Goal: Transaction & Acquisition: Obtain resource

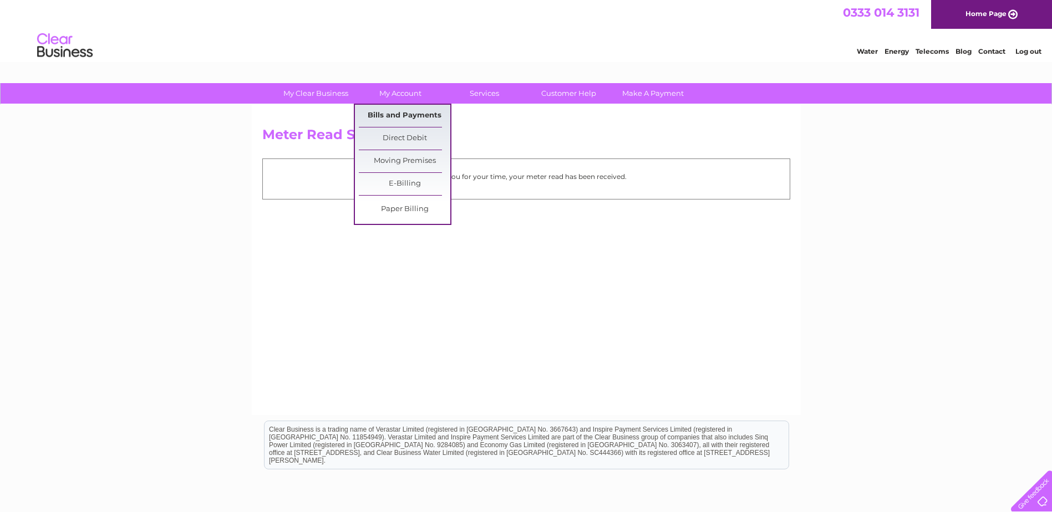
click at [417, 115] on link "Bills and Payments" at bounding box center [404, 116] width 91 height 22
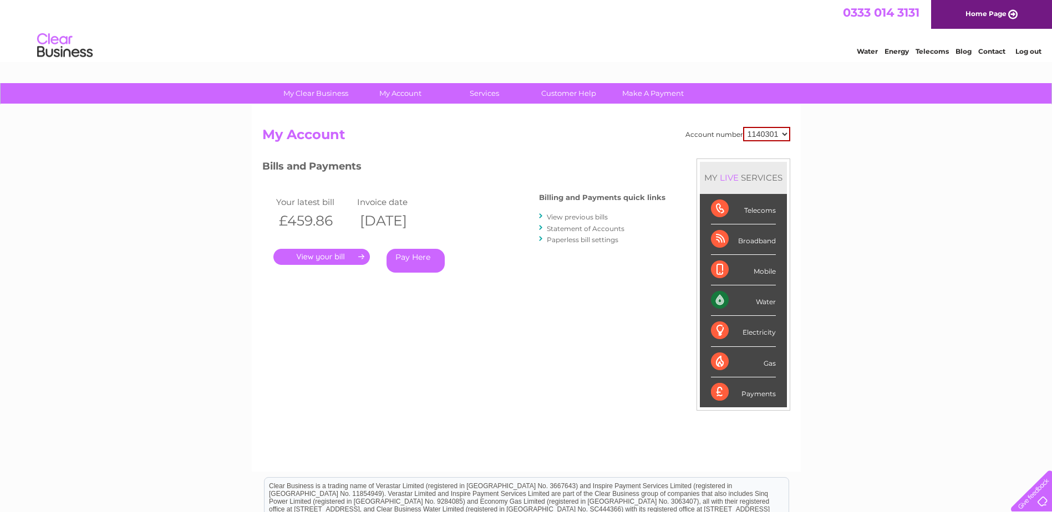
click at [314, 255] on link "." at bounding box center [321, 257] width 96 height 16
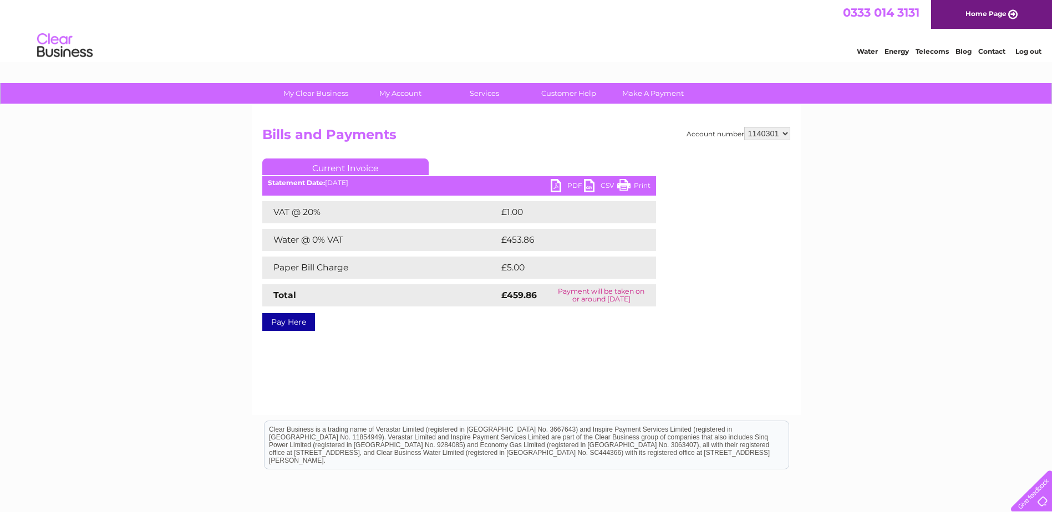
click at [583, 185] on link "PDF" at bounding box center [566, 187] width 33 height 16
click at [575, 185] on link "PDF" at bounding box center [566, 187] width 33 height 16
click at [556, 183] on link "PDF" at bounding box center [566, 187] width 33 height 16
